Goal: Task Accomplishment & Management: Use online tool/utility

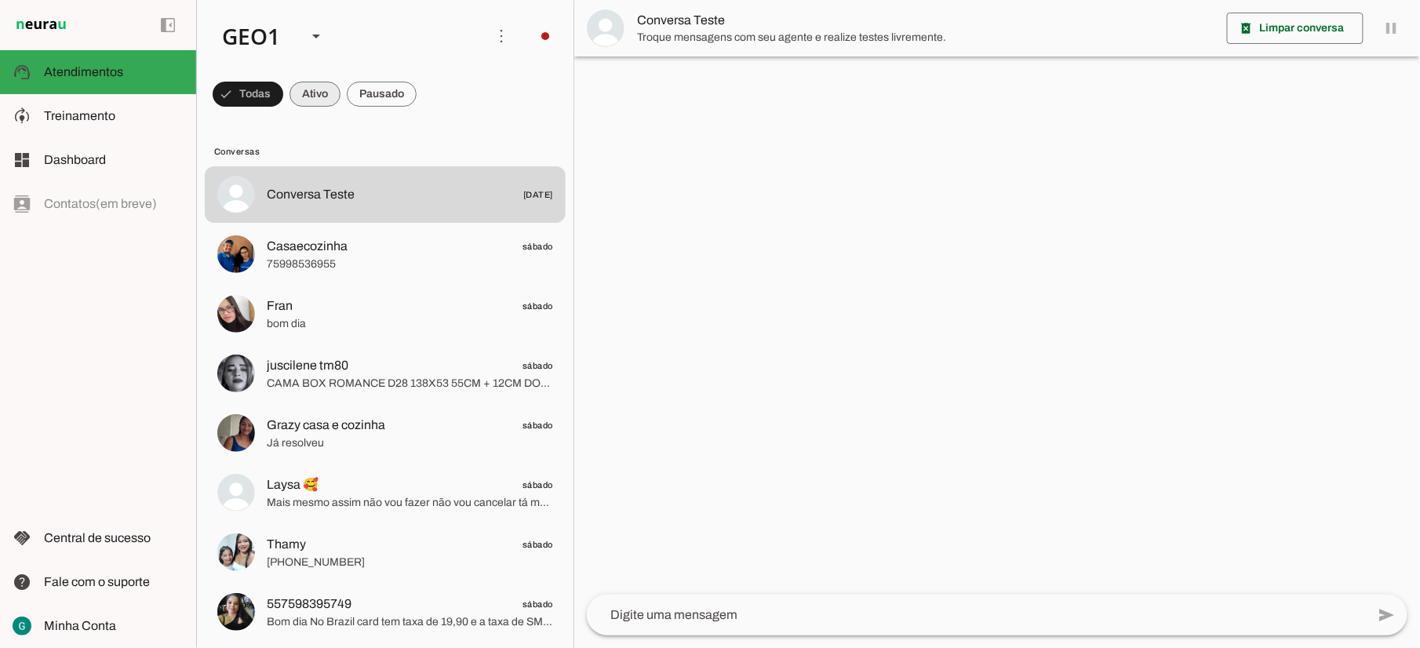
click at [283, 82] on span at bounding box center [248, 94] width 71 height 38
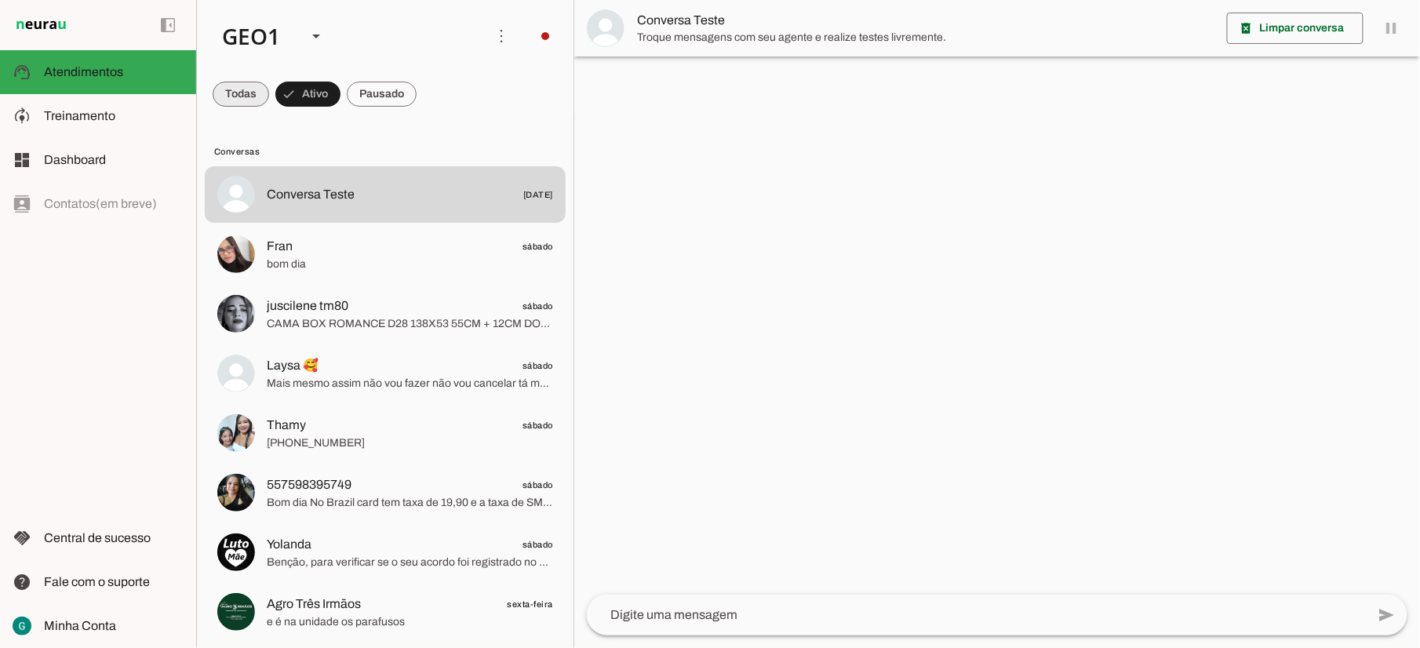
click at [239, 94] on span at bounding box center [241, 94] width 57 height 38
